Goal: Transaction & Acquisition: Subscribe to service/newsletter

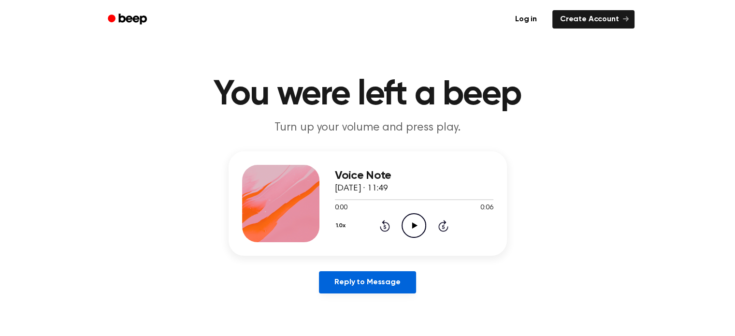
click at [348, 278] on link "Reply to Message" at bounding box center [367, 282] width 97 height 22
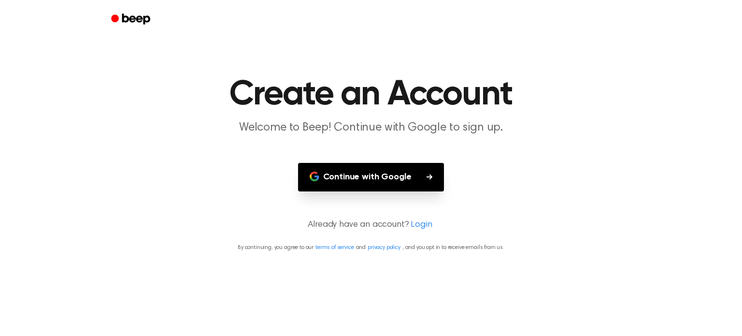
click at [359, 177] on button "Continue with Google" at bounding box center [371, 177] width 146 height 29
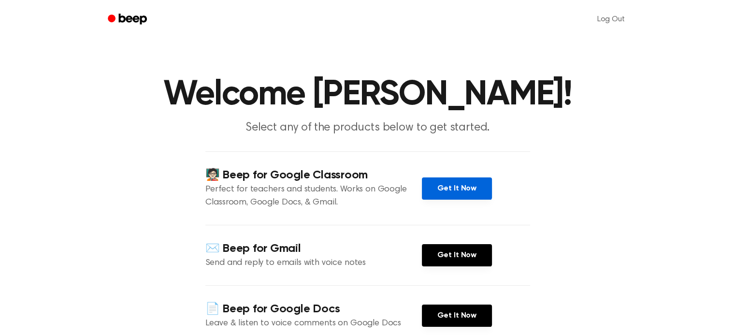
click at [456, 181] on link "Get It Now" at bounding box center [457, 188] width 70 height 22
click at [444, 183] on link "Get It Now" at bounding box center [457, 188] width 70 height 22
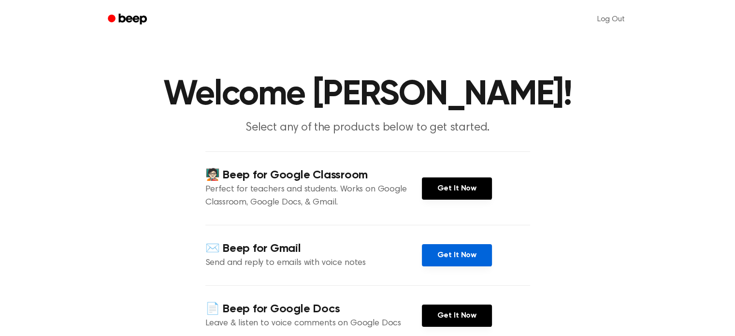
click at [450, 257] on link "Get It Now" at bounding box center [457, 255] width 70 height 22
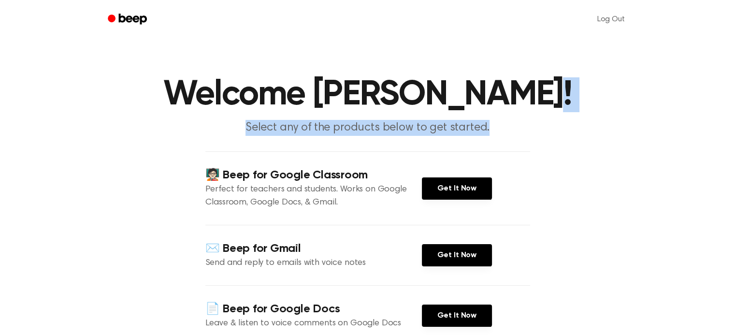
drag, startPoint x: 731, startPoint y: 106, endPoint x: 738, endPoint y: 133, distance: 28.0
click at [734, 133] on html "Log Out Welcome [PERSON_NAME]! Select any of the products below to get started.…" at bounding box center [367, 317] width 735 height 634
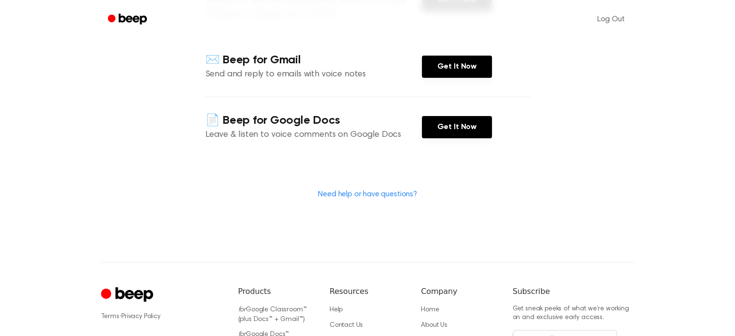
scroll to position [191, 0]
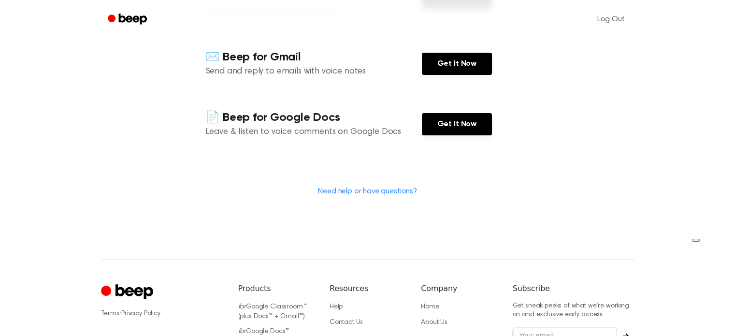
click at [686, 227] on main "Welcome [PERSON_NAME]! Select any of the products below to get started. 🧑🏻‍🏫 Be…" at bounding box center [367, 34] width 735 height 450
click at [477, 129] on link "Get It Now" at bounding box center [457, 124] width 70 height 22
click at [357, 192] on link "Need help or have questions?" at bounding box center [367, 191] width 99 height 8
